Goal: Task Accomplishment & Management: Manage account settings

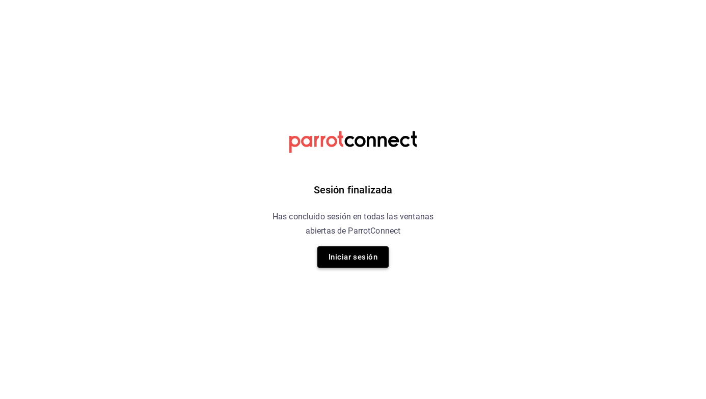
click at [344, 251] on button "Iniciar sesión" at bounding box center [352, 257] width 71 height 21
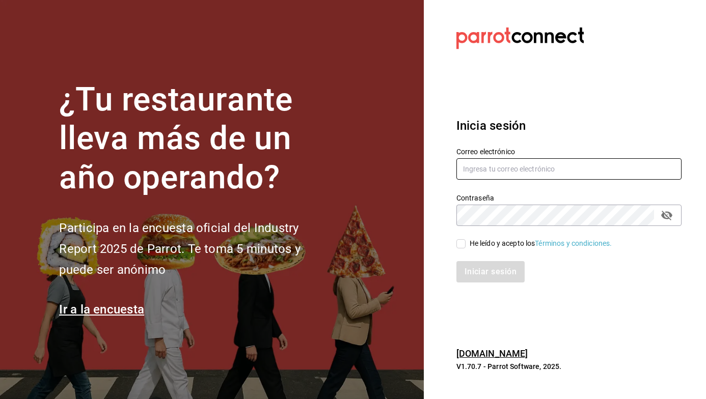
click at [553, 173] on input "text" at bounding box center [568, 168] width 225 height 21
type input "[EMAIL_ADDRESS][DOMAIN_NAME]"
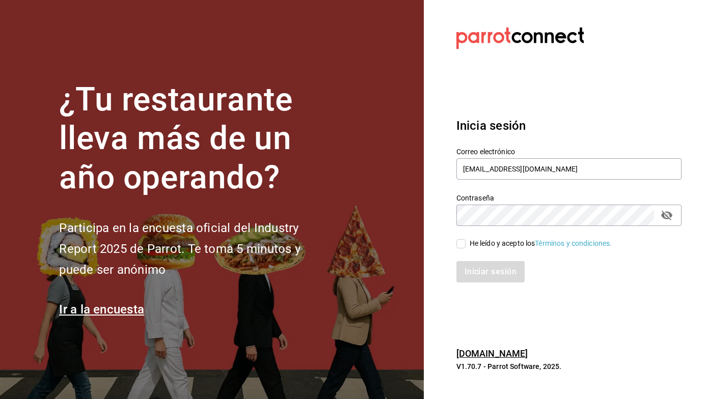
click at [459, 247] on input "He leído y acepto los Términos y condiciones." at bounding box center [460, 243] width 9 height 9
checkbox input "true"
click at [484, 270] on button "Iniciar sesión" at bounding box center [490, 271] width 69 height 21
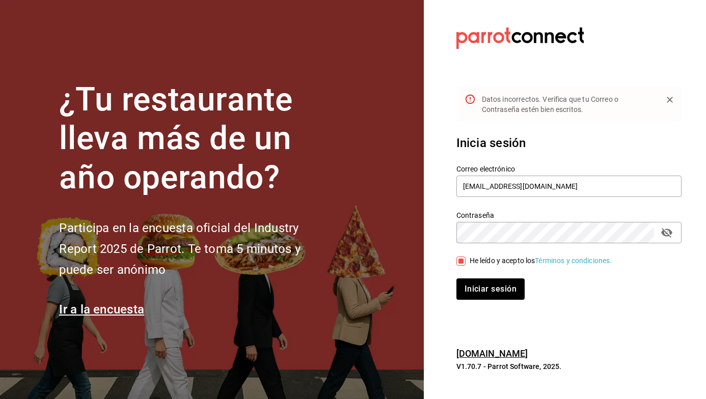
click at [0, 399] on nordpass-portal at bounding box center [0, 399] width 0 height 0
click at [509, 291] on button "Iniciar sesión" at bounding box center [490, 289] width 69 height 21
click at [0, 399] on nordpass-portal at bounding box center [0, 399] width 0 height 0
click at [666, 233] on icon "passwordField" at bounding box center [666, 233] width 11 height 10
click at [486, 290] on button "Iniciar sesión" at bounding box center [490, 289] width 69 height 21
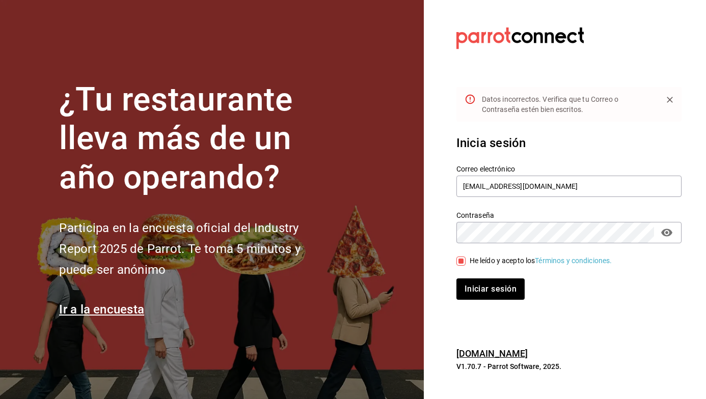
click at [0, 399] on nordpass-portal at bounding box center [0, 399] width 0 height 0
click at [494, 291] on button "Iniciar sesión" at bounding box center [490, 289] width 69 height 21
